Goal: Browse casually: Explore the website without a specific task or goal

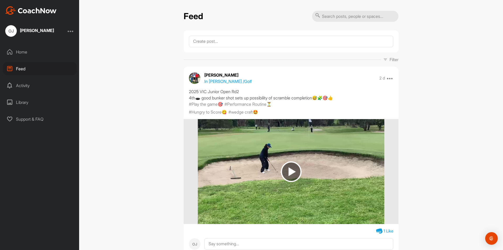
click at [288, 172] on img at bounding box center [291, 171] width 21 height 21
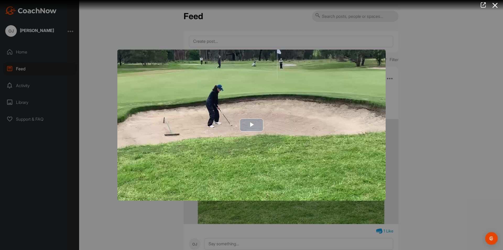
click at [252, 125] on span "Video Player" at bounding box center [252, 125] width 0 height 0
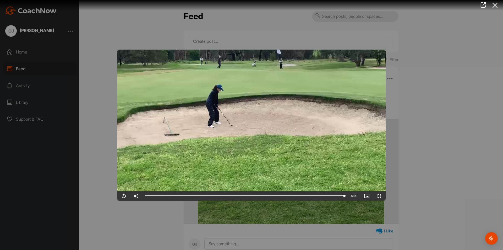
click at [496, 3] on icon at bounding box center [495, 6] width 12 height 10
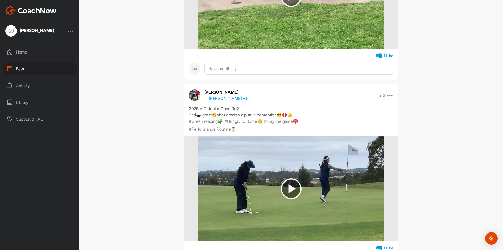
scroll to position [183, 0]
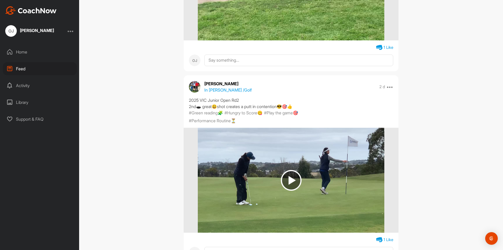
click at [289, 181] on img at bounding box center [291, 180] width 21 height 21
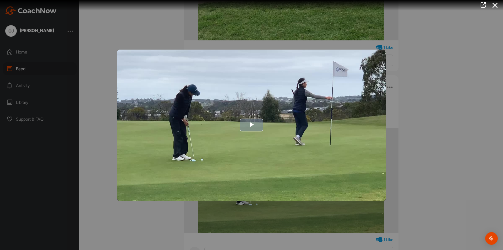
click at [252, 125] on span "Video Player" at bounding box center [252, 125] width 0 height 0
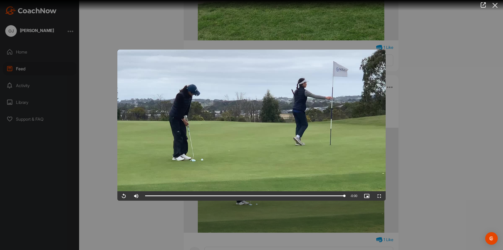
click at [496, 4] on icon at bounding box center [495, 6] width 12 height 10
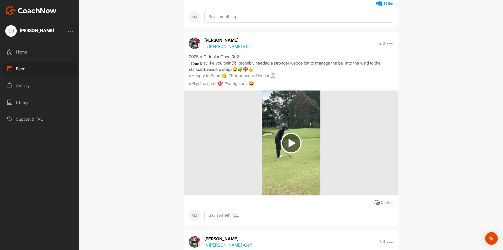
scroll to position [419, 0]
click at [291, 142] on img at bounding box center [291, 142] width 21 height 21
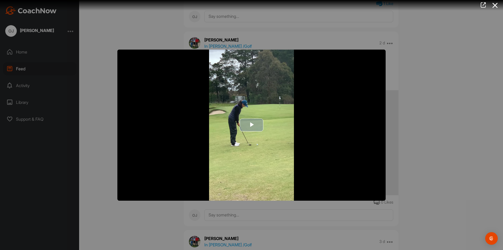
click at [252, 125] on span "Video Player" at bounding box center [252, 125] width 0 height 0
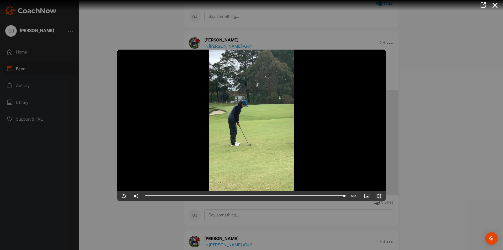
drag, startPoint x: 378, startPoint y: 196, endPoint x: 378, endPoint y: 219, distance: 22.8
click at [378, 196] on span "Video Player" at bounding box center [379, 196] width 13 height 0
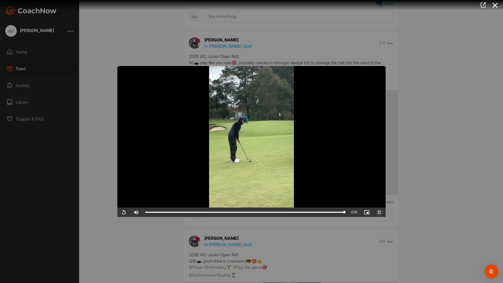
drag, startPoint x: 498, startPoint y: 278, endPoint x: 494, endPoint y: 237, distance: 40.6
click at [386, 212] on span "Video Player" at bounding box center [379, 212] width 13 height 0
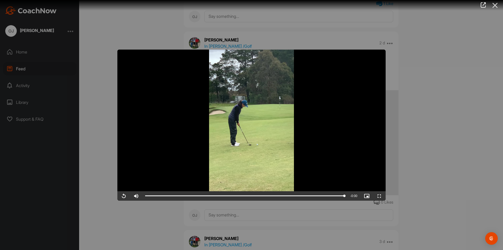
click at [496, 3] on icon at bounding box center [495, 6] width 12 height 10
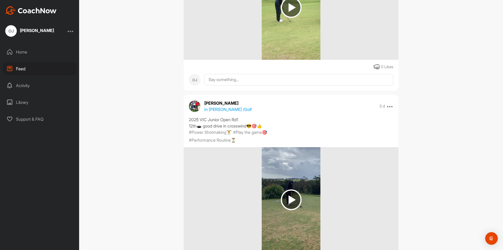
scroll to position [629, 0]
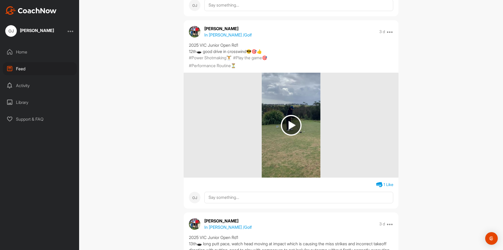
click at [289, 125] on img at bounding box center [291, 125] width 21 height 21
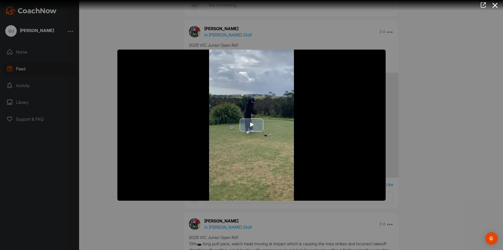
click at [252, 125] on span "Video Player" at bounding box center [252, 125] width 0 height 0
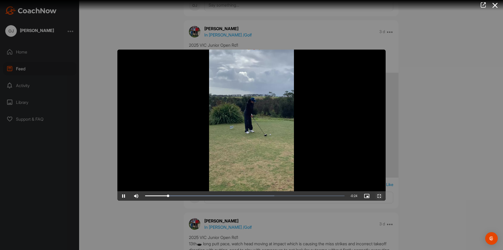
click at [380, 196] on span "Video Player" at bounding box center [379, 196] width 13 height 0
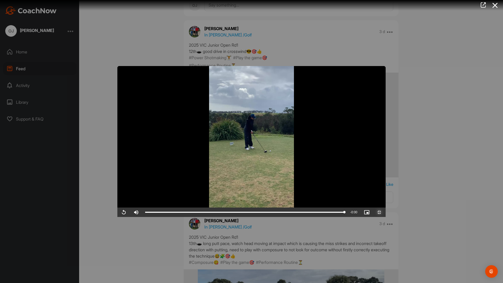
click at [386, 212] on span "Video Player" at bounding box center [379, 212] width 13 height 0
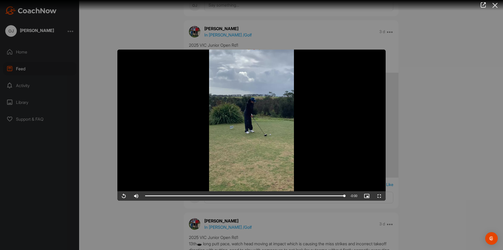
click at [498, 2] on icon at bounding box center [495, 6] width 12 height 10
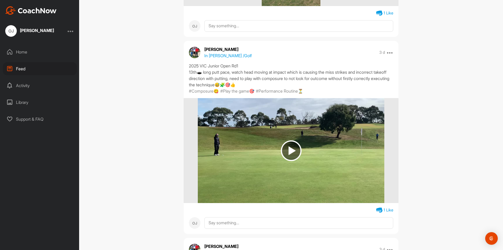
scroll to position [812, 0]
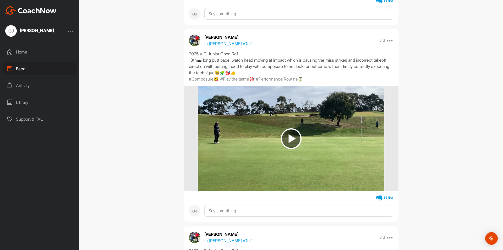
click at [288, 147] on img at bounding box center [291, 138] width 21 height 21
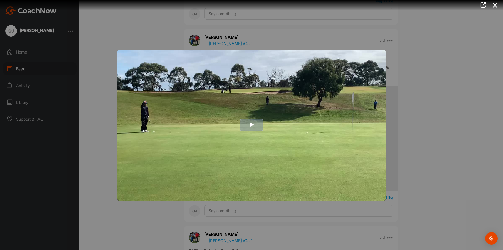
click at [252, 125] on span "Video Player" at bounding box center [252, 125] width 0 height 0
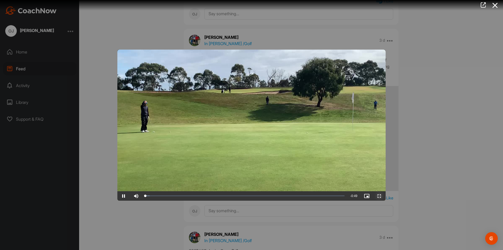
click at [379, 196] on span "Video Player" at bounding box center [379, 196] width 13 height 0
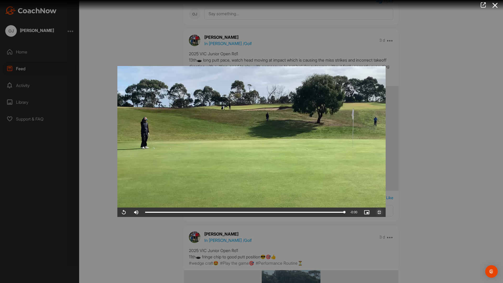
click at [386, 212] on span "Video Player" at bounding box center [379, 212] width 13 height 0
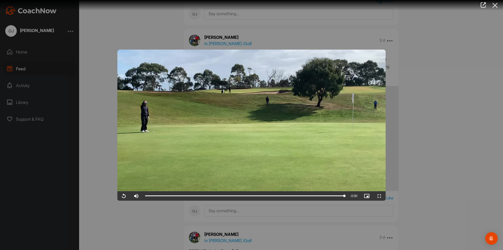
click at [496, 5] on icon at bounding box center [495, 6] width 12 height 10
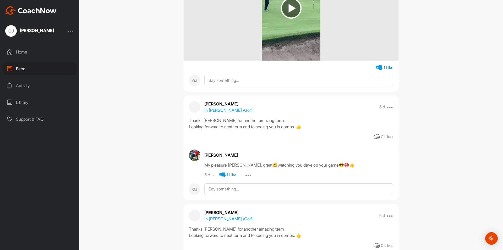
scroll to position [996, 0]
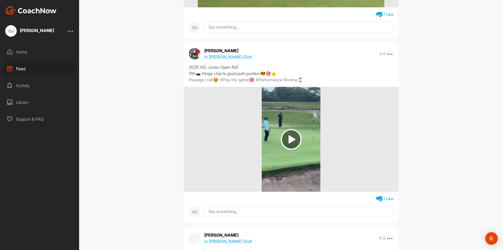
click at [287, 150] on img at bounding box center [291, 139] width 21 height 21
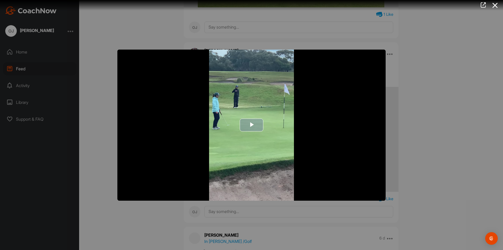
click at [252, 125] on span "Video Player" at bounding box center [252, 125] width 0 height 0
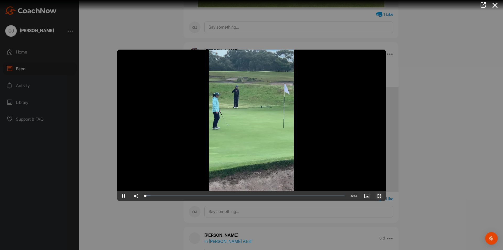
click at [380, 196] on span "Video Player" at bounding box center [379, 196] width 13 height 0
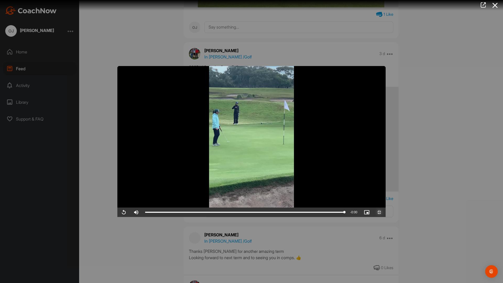
click at [386, 212] on span "Video Player" at bounding box center [379, 212] width 13 height 0
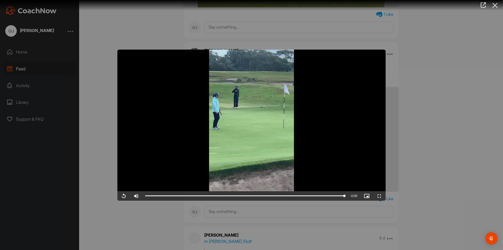
click at [495, 2] on icon at bounding box center [495, 6] width 12 height 10
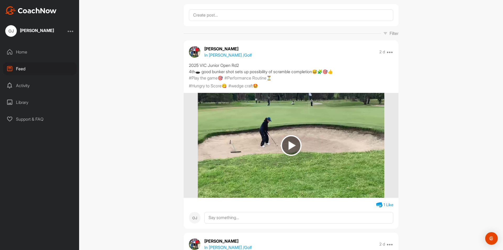
scroll to position [0, 0]
